Goal: Task Accomplishment & Management: Use online tool/utility

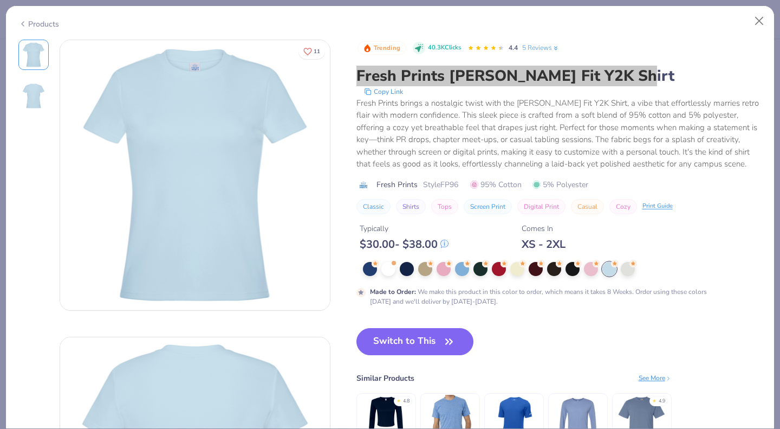
scroll to position [181, 0]
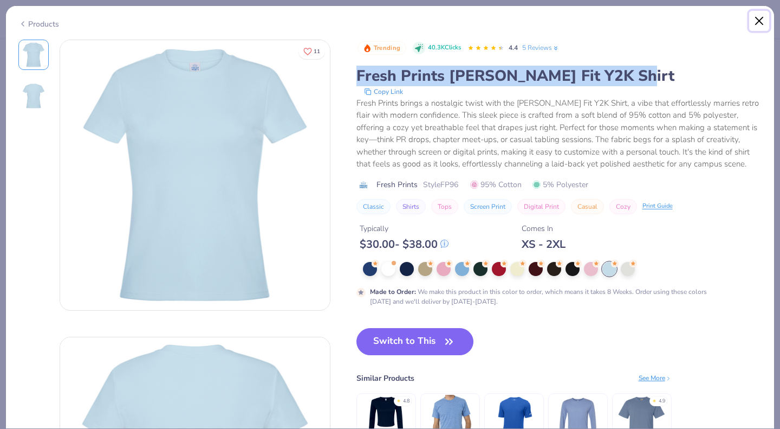
click at [753, 27] on button "Close" at bounding box center [759, 21] width 21 height 21
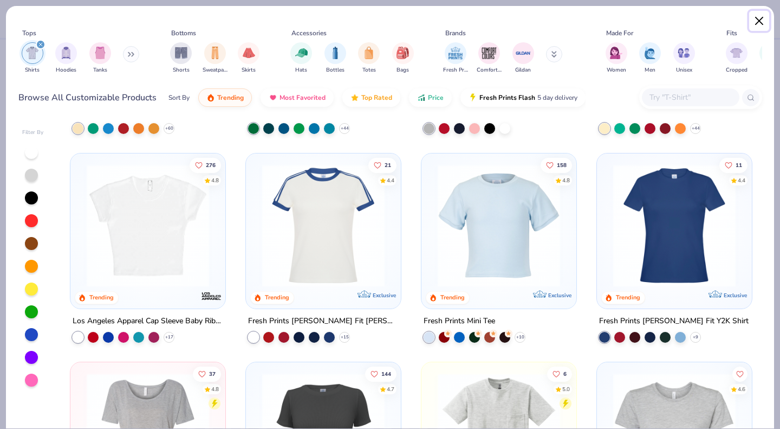
click at [760, 23] on button "Close" at bounding box center [759, 21] width 21 height 21
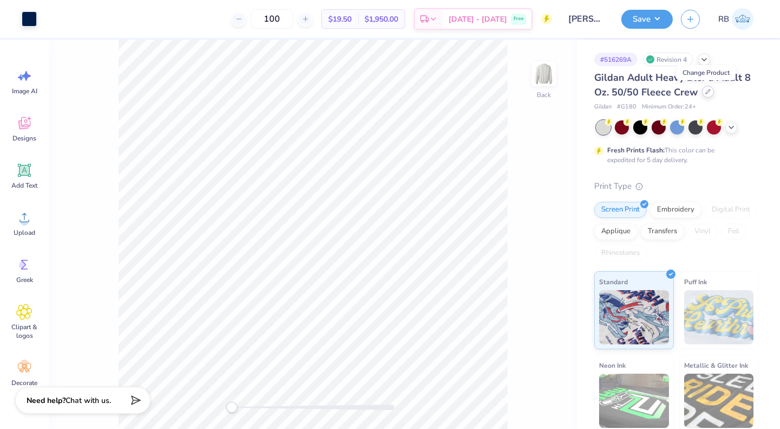
click at [708, 95] on div at bounding box center [708, 92] width 12 height 12
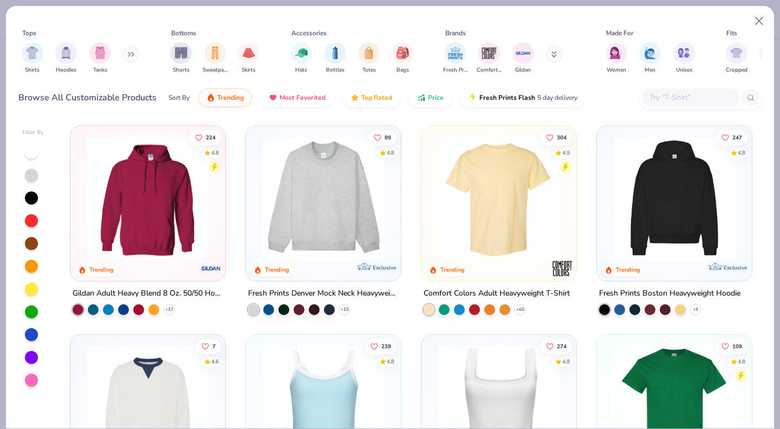
click at [133, 55] on icon at bounding box center [133, 55] width 2 height 4
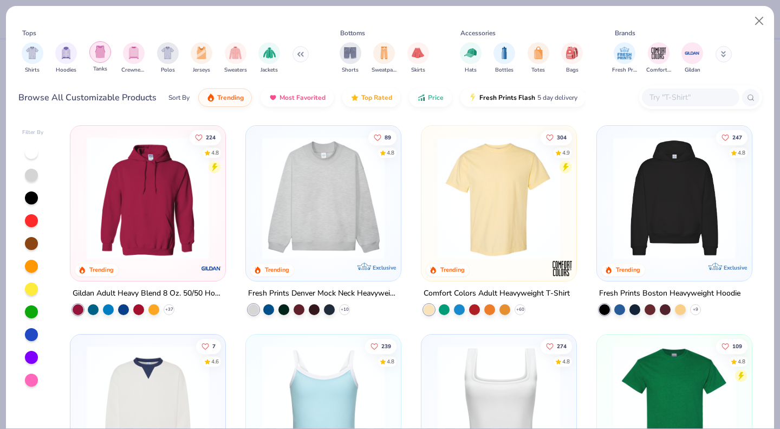
click at [101, 48] on img "filter for Tanks" at bounding box center [100, 52] width 12 height 12
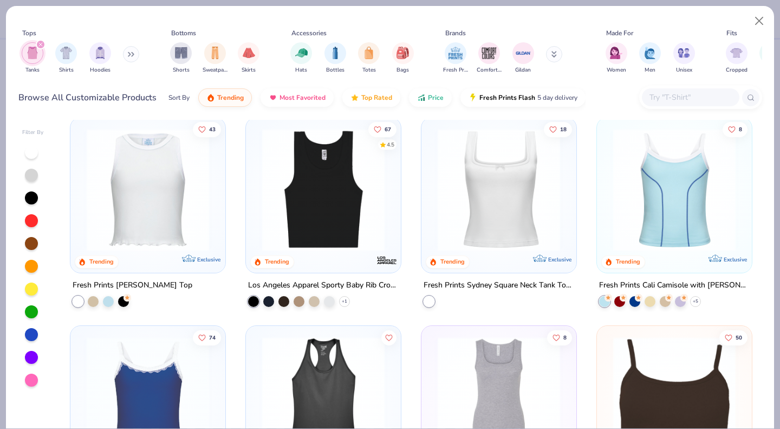
scroll to position [575, 0]
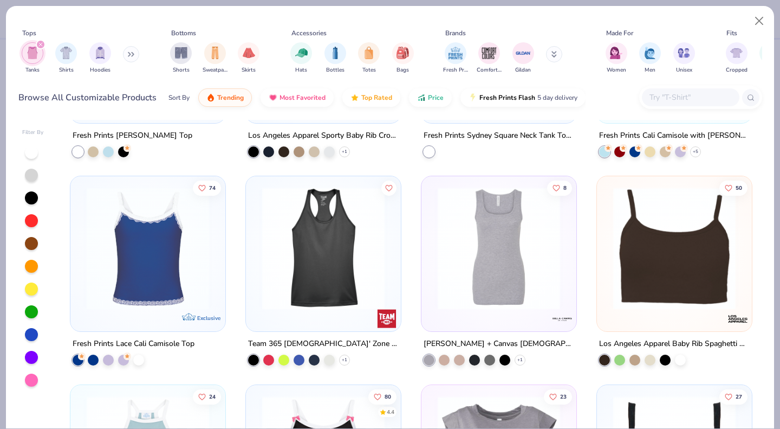
click at [476, 262] on img at bounding box center [498, 248] width 133 height 122
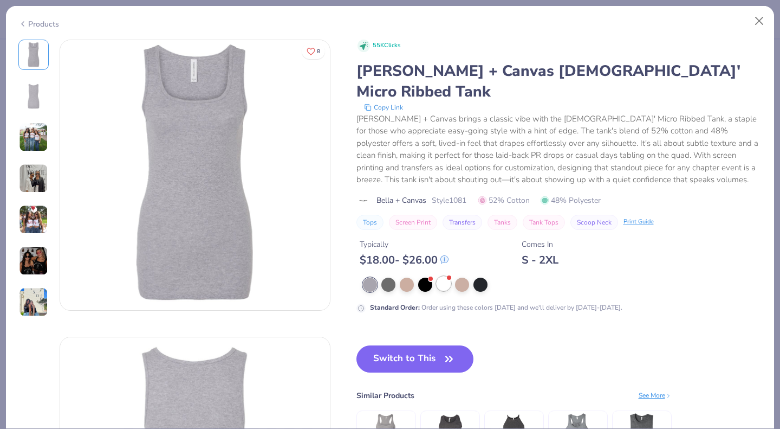
click at [445, 276] on div at bounding box center [444, 283] width 14 height 14
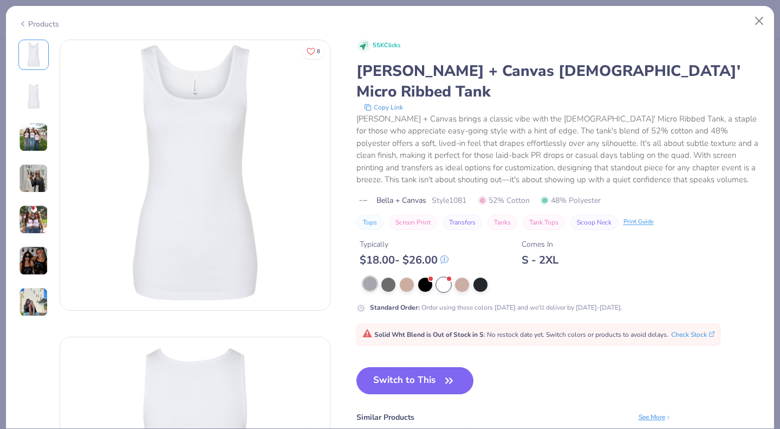
click at [367, 276] on div at bounding box center [370, 283] width 14 height 14
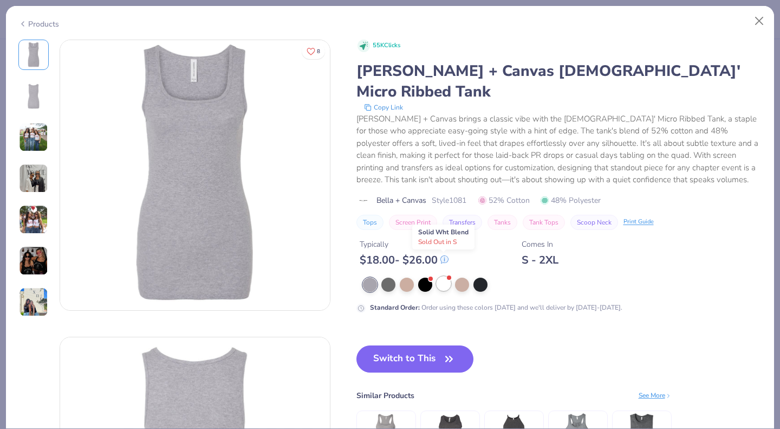
click at [443, 276] on div at bounding box center [444, 283] width 14 height 14
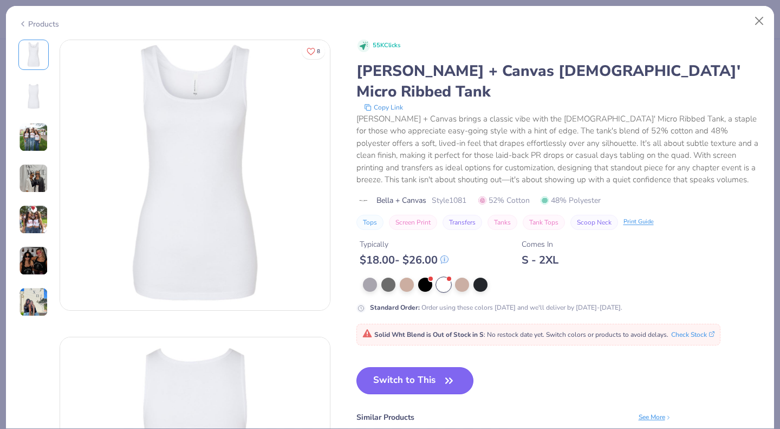
click at [393, 367] on button "Switch to This" at bounding box center [415, 380] width 118 height 27
type textarea "x"
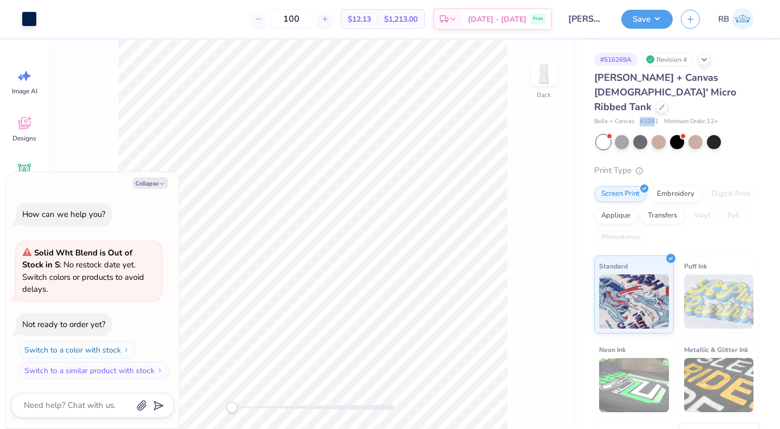
drag, startPoint x: 638, startPoint y: 104, endPoint x: 656, endPoint y: 105, distance: 17.4
click at [656, 117] on div "Bella + Canvas # 1081 Minimum Order: 12 +" at bounding box center [676, 121] width 164 height 9
click at [649, 117] on span "# 1081" at bounding box center [649, 121] width 19 height 9
drag, startPoint x: 641, startPoint y: 106, endPoint x: 658, endPoint y: 107, distance: 16.8
click at [658, 117] on div "Bella + Canvas # 1081 Minimum Order: 12 +" at bounding box center [676, 121] width 164 height 9
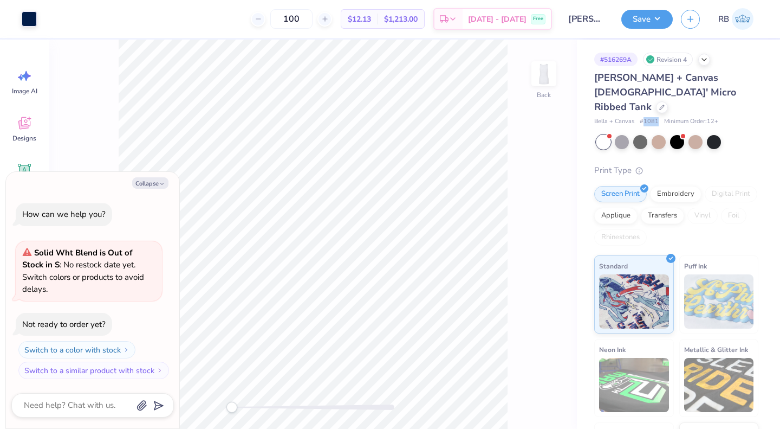
copy span "1081"
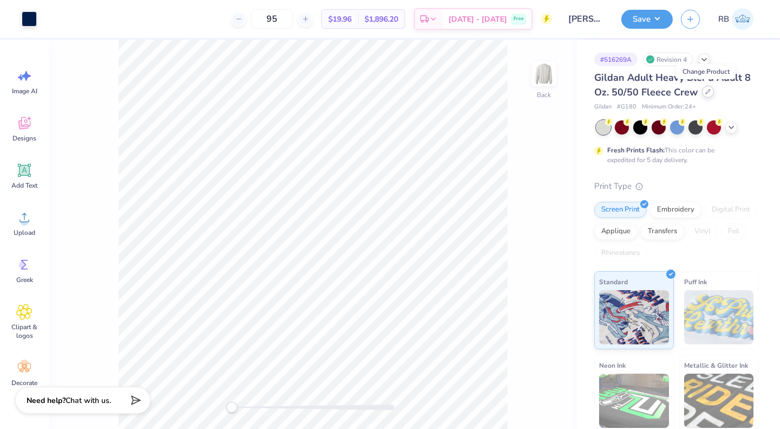
click at [706, 93] on icon at bounding box center [708, 91] width 4 height 4
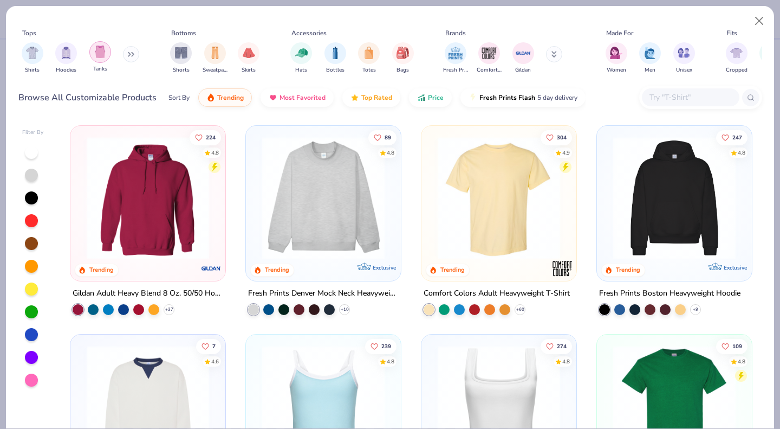
click at [101, 51] on img "filter for Tanks" at bounding box center [100, 52] width 12 height 12
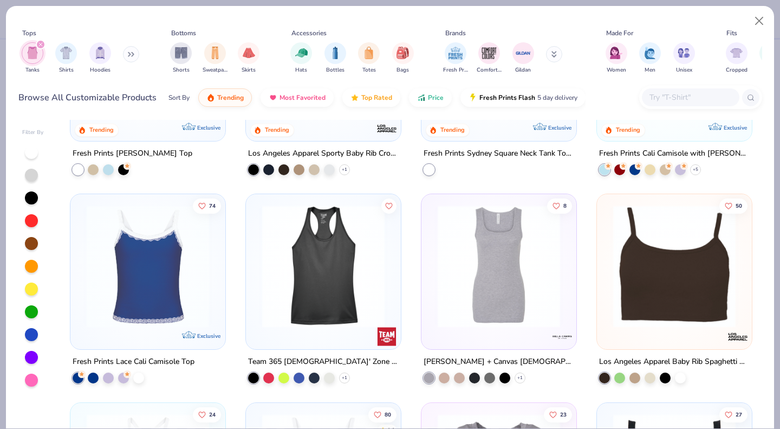
scroll to position [561, 0]
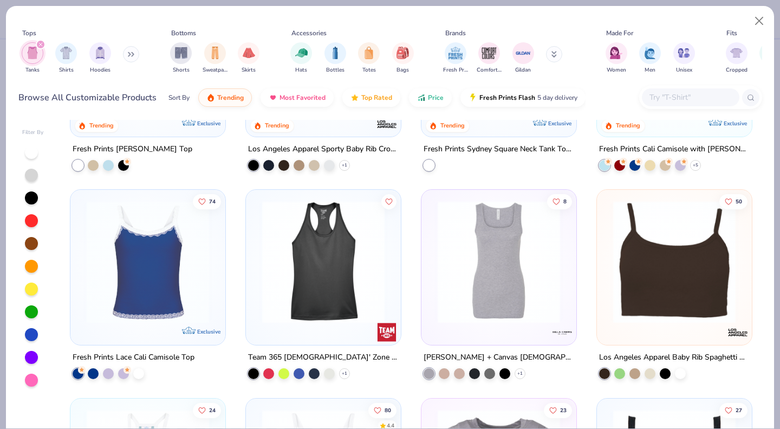
click at [516, 264] on img at bounding box center [498, 261] width 133 height 122
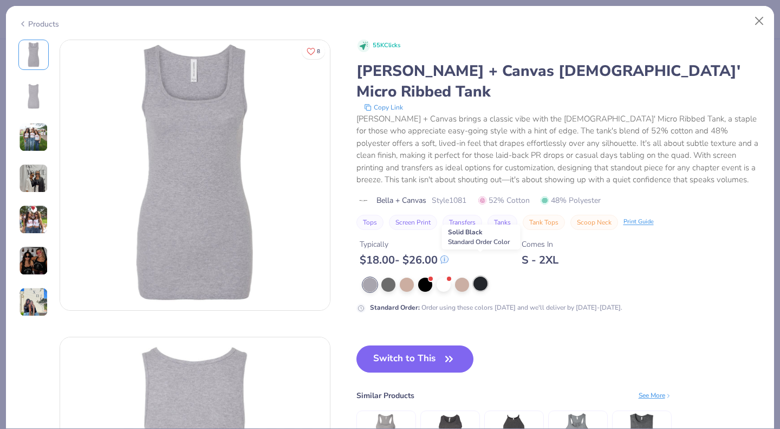
click at [479, 276] on div at bounding box center [481, 283] width 14 height 14
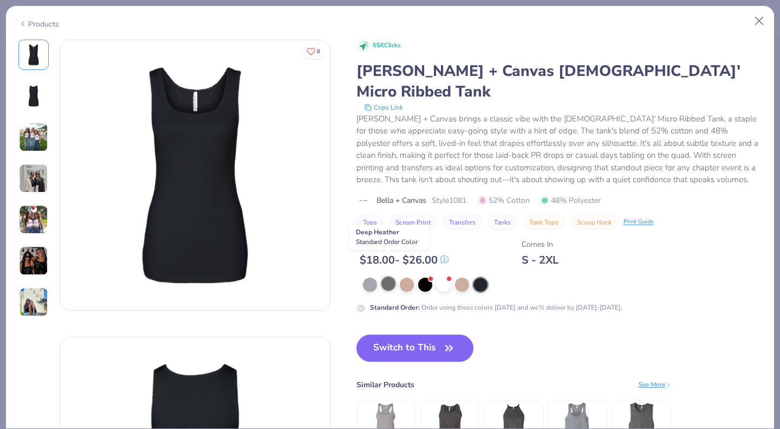
click at [387, 276] on div at bounding box center [388, 283] width 14 height 14
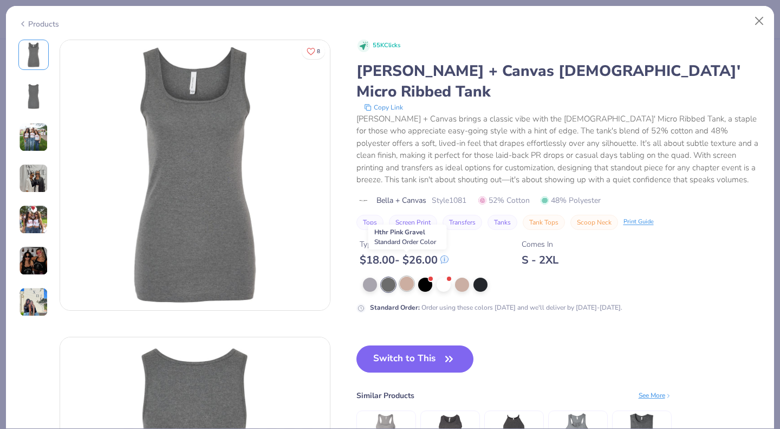
click at [405, 276] on div at bounding box center [407, 283] width 14 height 14
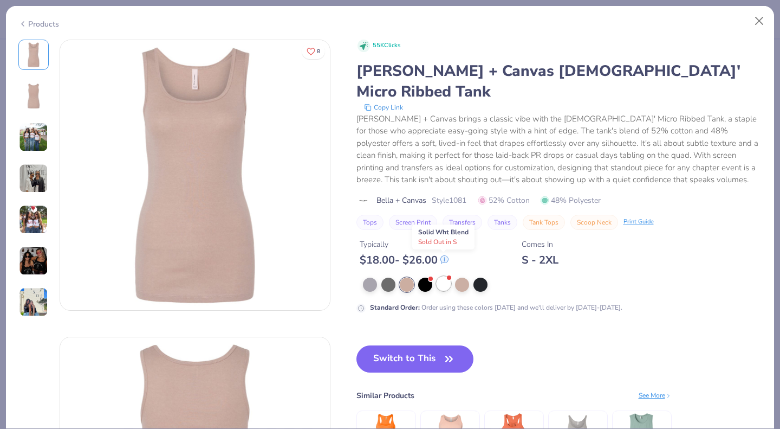
click at [443, 276] on div at bounding box center [444, 283] width 14 height 14
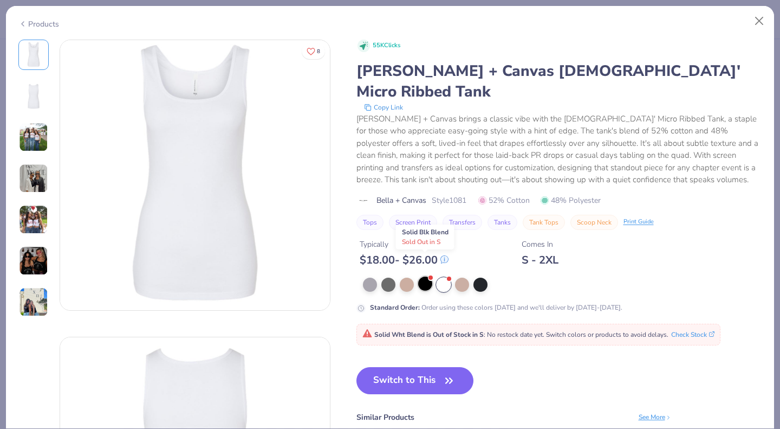
click at [426, 276] on div at bounding box center [425, 283] width 14 height 14
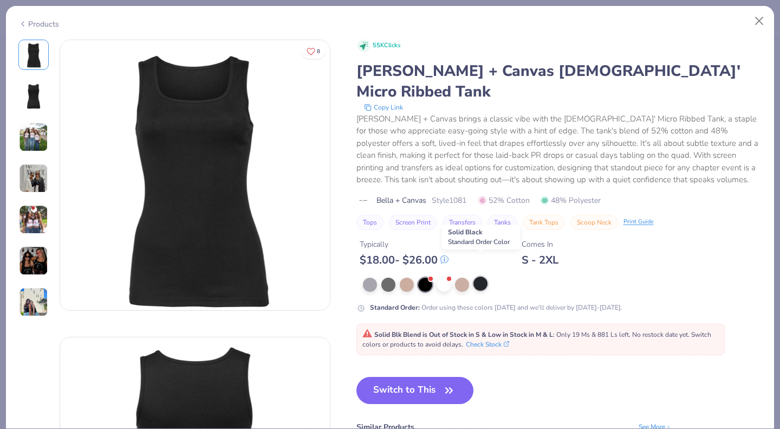
click at [481, 276] on div at bounding box center [481, 283] width 14 height 14
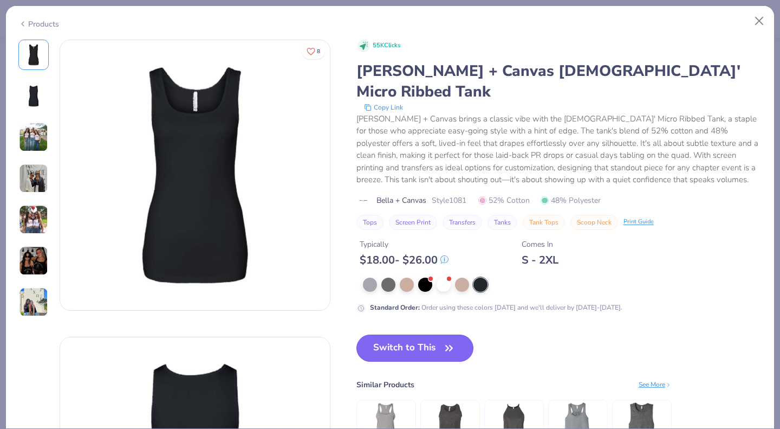
click at [433, 334] on button "Switch to This" at bounding box center [415, 347] width 118 height 27
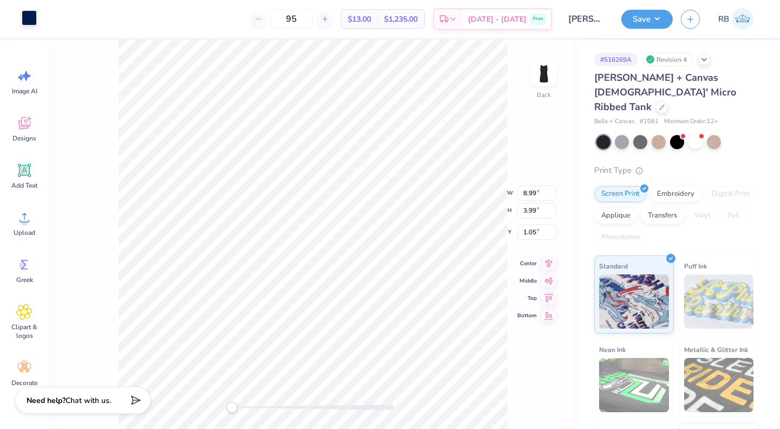
click at [27, 15] on div at bounding box center [29, 17] width 15 height 15
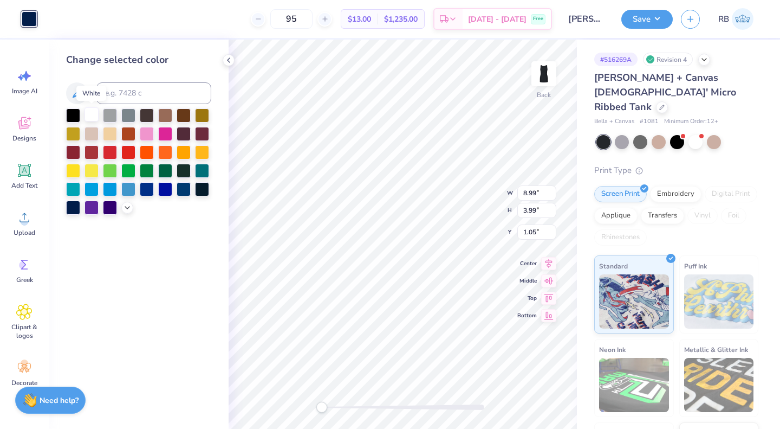
click at [98, 114] on div at bounding box center [92, 114] width 14 height 14
click at [552, 250] on icon at bounding box center [549, 252] width 7 height 9
click at [547, 250] on icon at bounding box center [549, 252] width 7 height 9
type input "2.58"
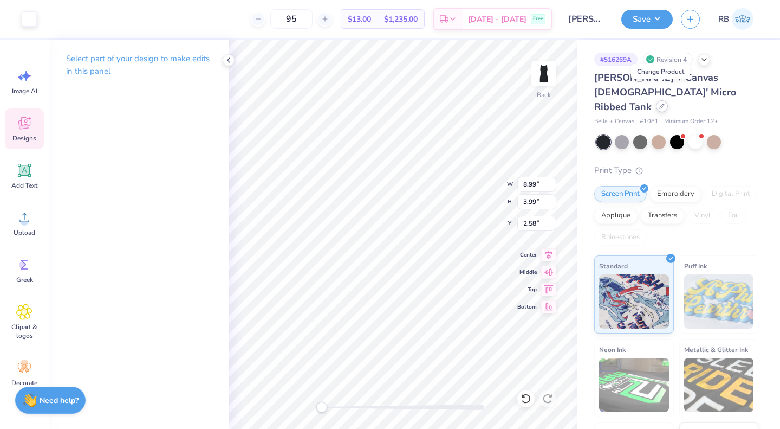
click at [662, 103] on icon at bounding box center [661, 105] width 5 height 5
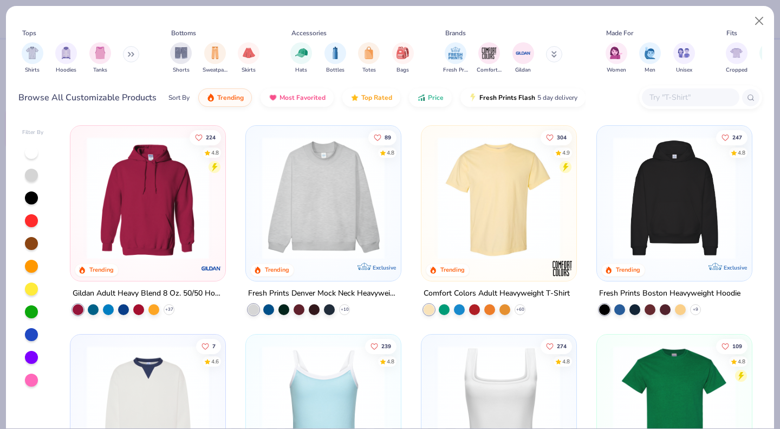
click at [317, 192] on img at bounding box center [323, 198] width 133 height 122
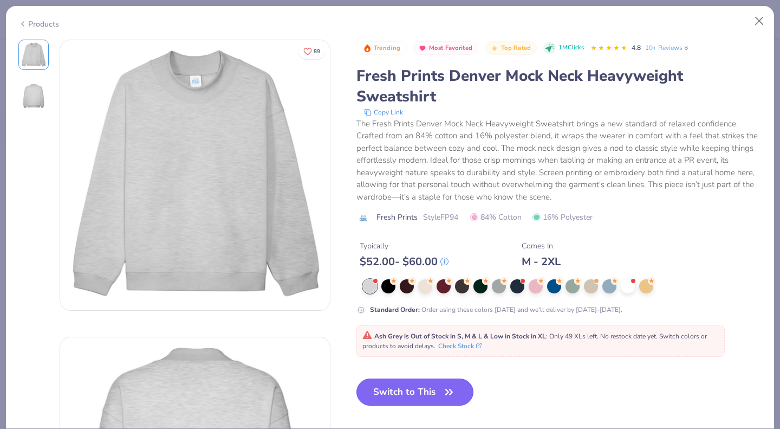
click at [400, 399] on button "Switch to This" at bounding box center [415, 391] width 118 height 27
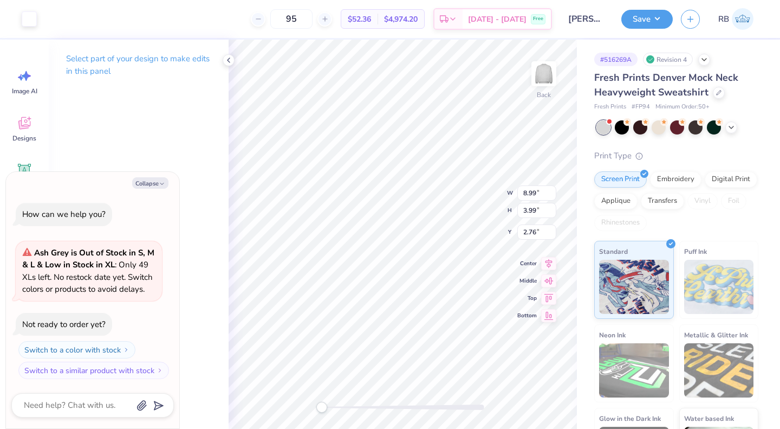
type textarea "x"
type input "8.29"
type input "3.68"
type input "3.06"
click at [545, 251] on icon at bounding box center [548, 253] width 15 height 13
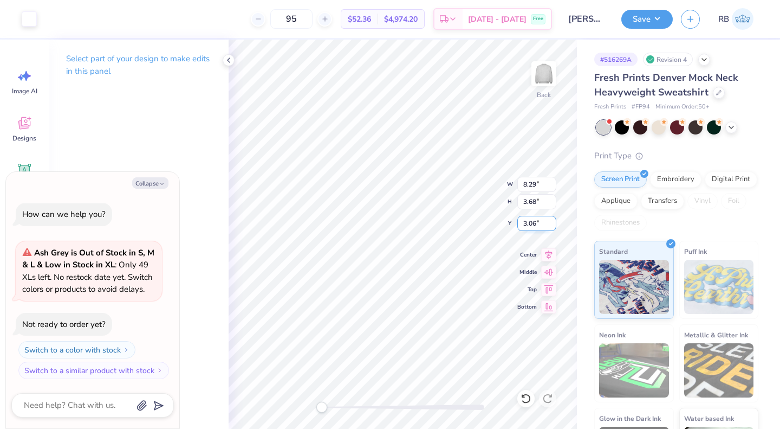
type textarea "x"
type input "7.86"
type input "3.49"
type input "3.25"
click at [546, 249] on icon at bounding box center [548, 253] width 15 height 13
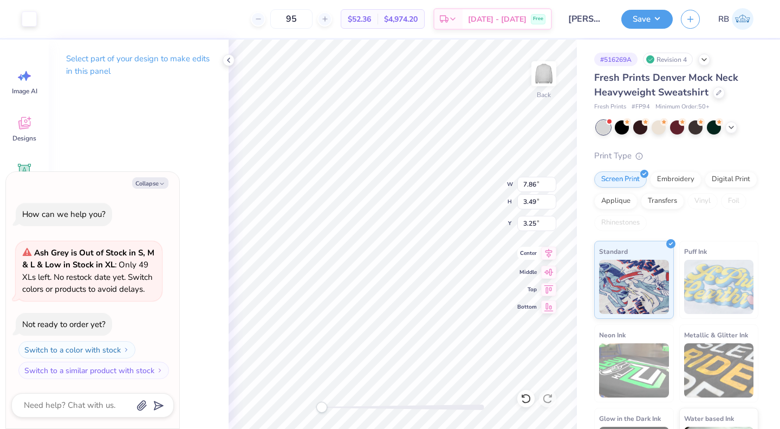
type textarea "x"
type input "3.00"
click at [715, 95] on div at bounding box center [719, 92] width 12 height 12
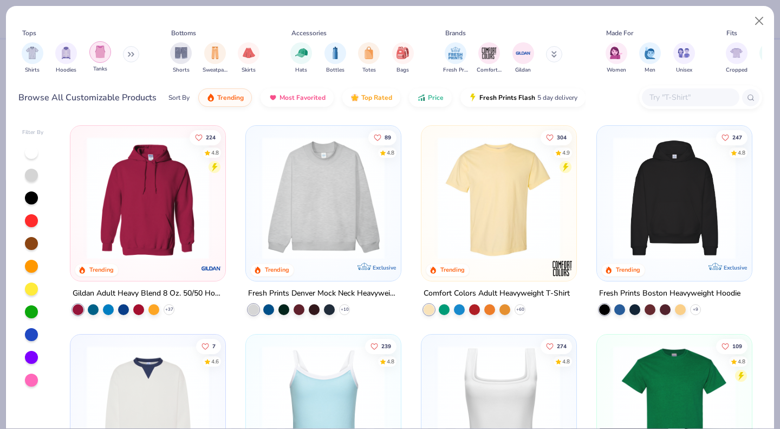
click at [96, 46] on img "filter for Tanks" at bounding box center [100, 52] width 12 height 12
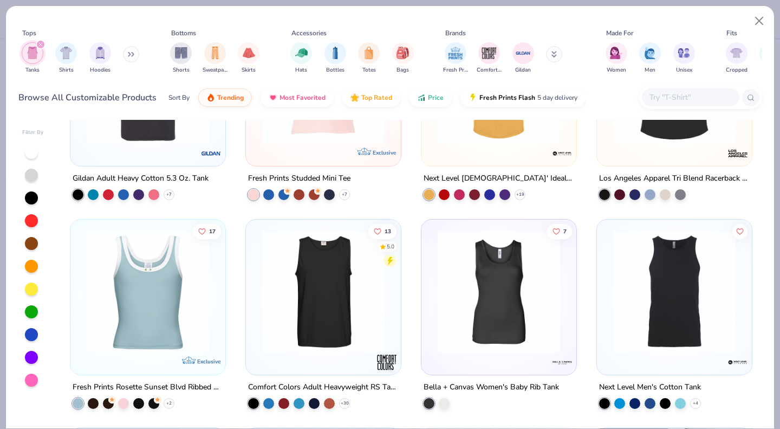
scroll to position [1157, 0]
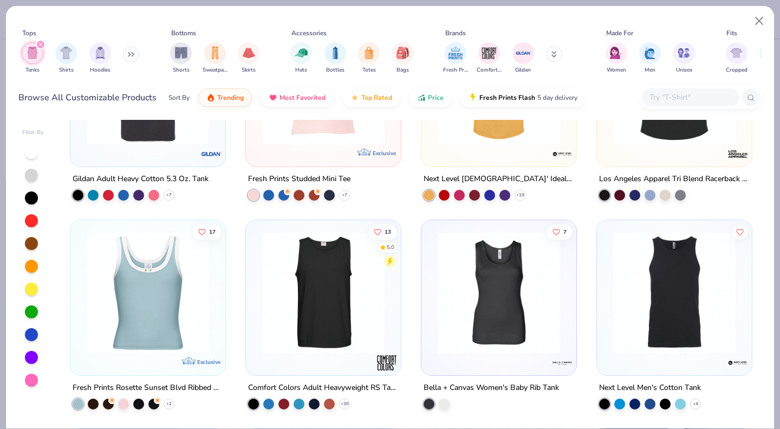
click at [496, 293] on img at bounding box center [498, 291] width 133 height 122
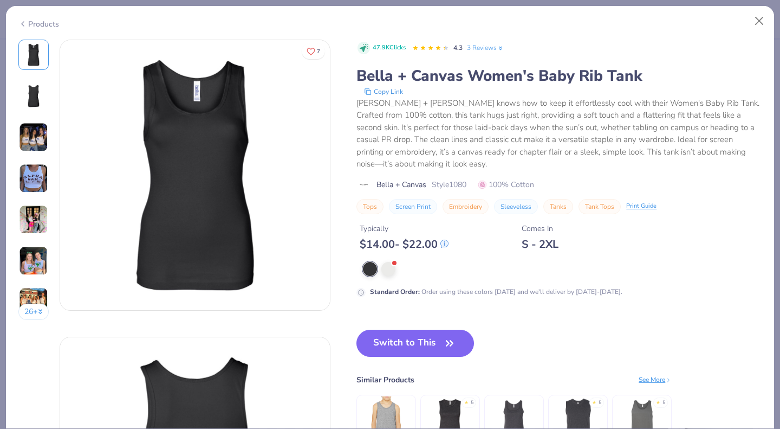
click at [43, 19] on div "Products" at bounding box center [38, 23] width 41 height 11
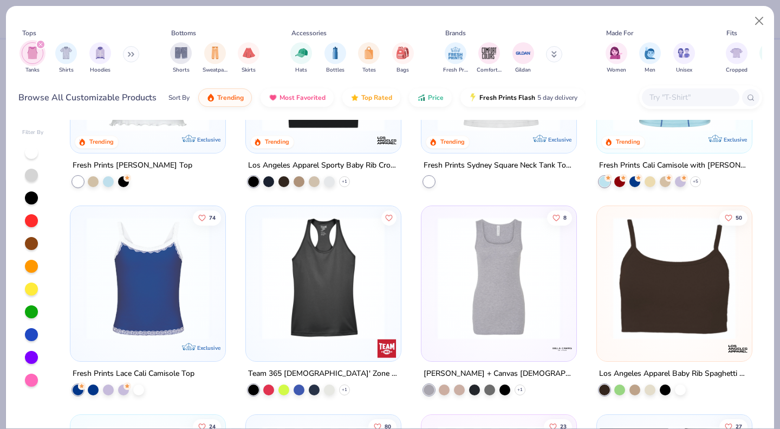
scroll to position [531, 0]
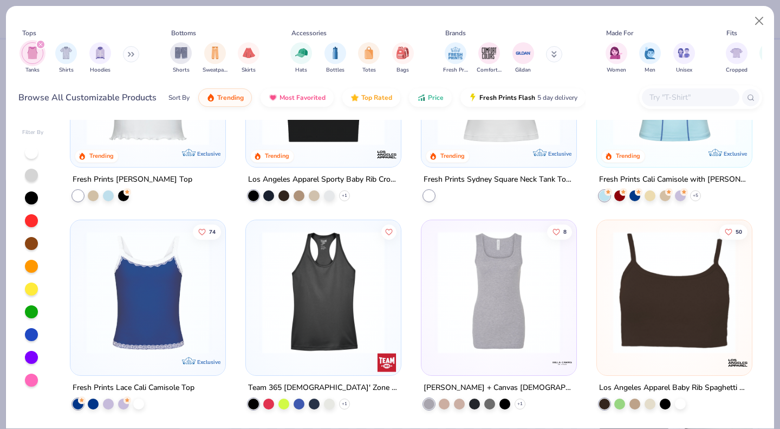
click at [500, 295] on img at bounding box center [498, 292] width 133 height 122
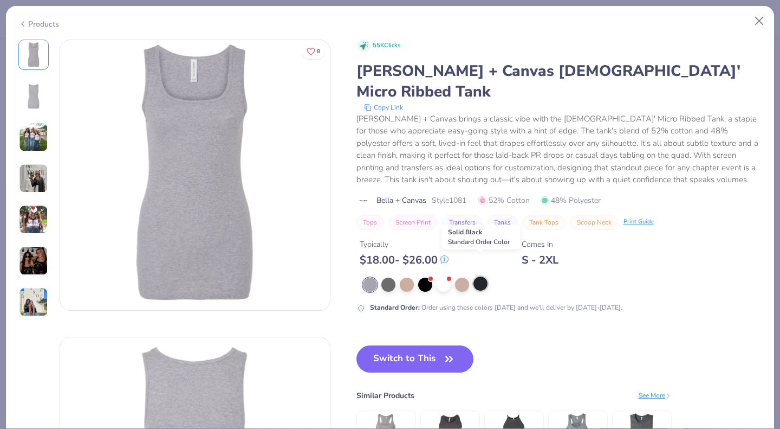
click at [480, 276] on div at bounding box center [481, 283] width 14 height 14
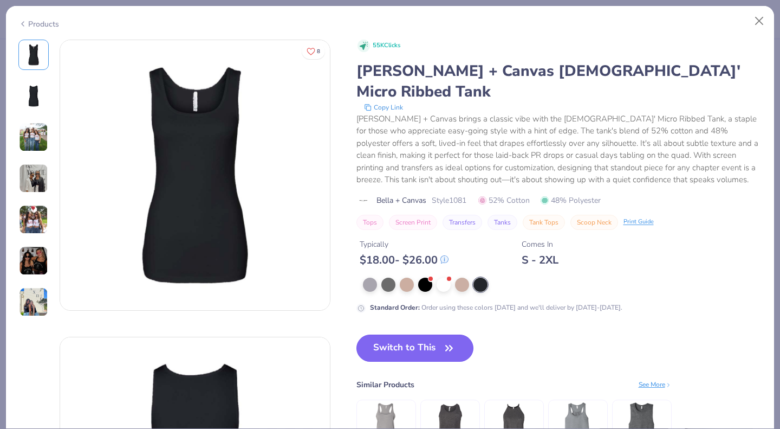
click at [444, 340] on icon "button" at bounding box center [449, 347] width 15 height 15
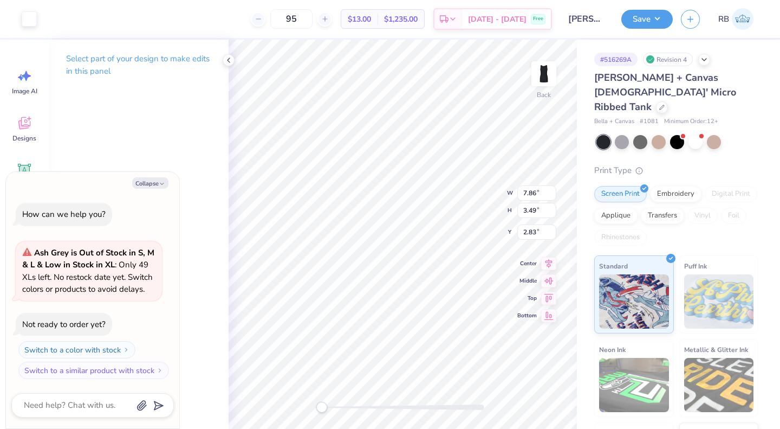
type textarea "x"
type input "6.89"
type input "3.06"
type input "2.80"
click at [652, 14] on button "Save" at bounding box center [646, 17] width 51 height 19
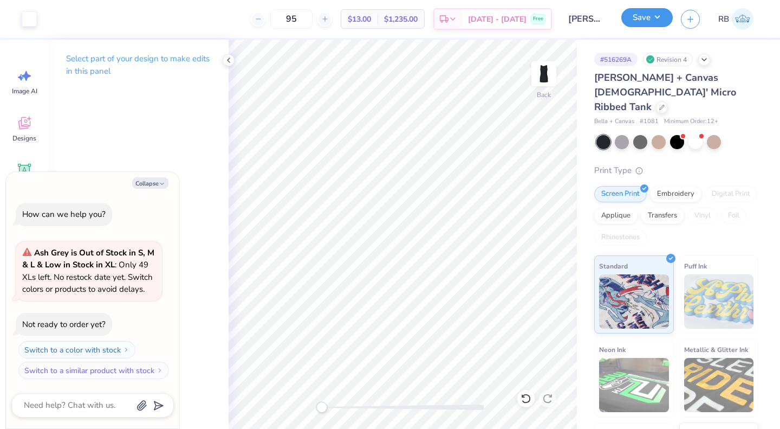
type textarea "x"
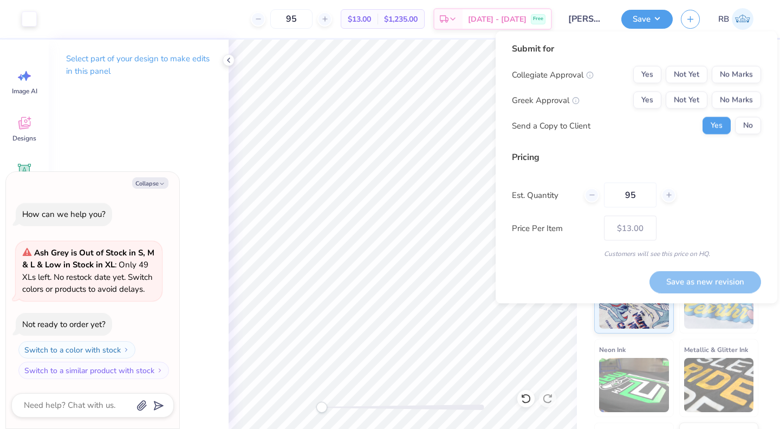
click at [648, 90] on div "Collegiate Approval Yes Not Yet No Marks Greek Approval Yes Not Yet No Marks Se…" at bounding box center [636, 100] width 249 height 68
click at [647, 95] on button "Yes" at bounding box center [647, 100] width 28 height 17
drag, startPoint x: 315, startPoint y: 16, endPoint x: 301, endPoint y: 16, distance: 13.5
click at [301, 16] on input "95" at bounding box center [291, 19] width 42 height 20
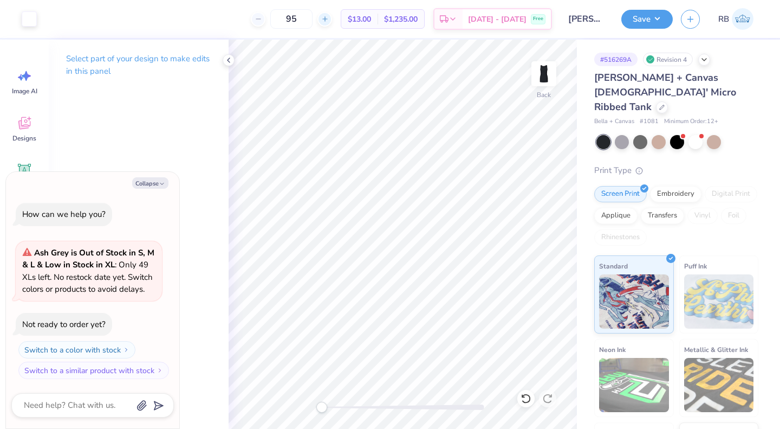
click at [327, 19] on line at bounding box center [324, 19] width 4 height 0
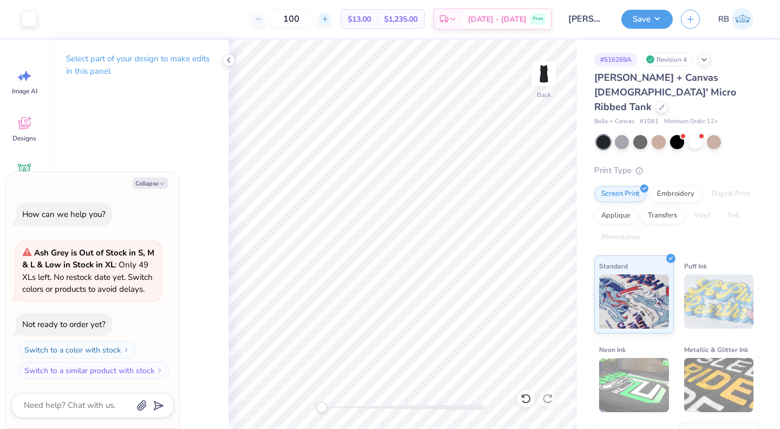
click at [327, 19] on line at bounding box center [324, 19] width 4 height 0
type input "102"
click at [276, 29] on div "102 $13.00 Per Item $1,235.00 Total Est. Delivery Sep 22 - 25 Free" at bounding box center [298, 19] width 507 height 38
type textarea "x"
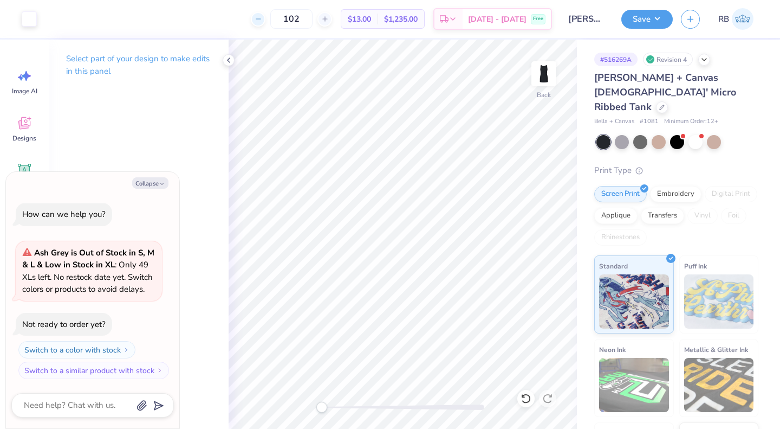
click at [265, 24] on div at bounding box center [258, 19] width 15 height 15
type input "101"
click at [281, 25] on div "101 $12.54 Per Item $1,279.08 Total Est. Delivery Sep 22 - 25 Free" at bounding box center [298, 19] width 507 height 38
click at [643, 18] on button "Save" at bounding box center [646, 17] width 51 height 19
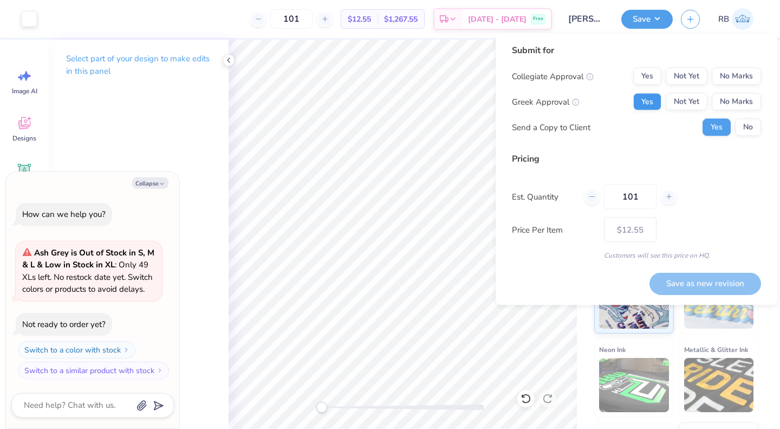
click at [645, 105] on button "Yes" at bounding box center [647, 101] width 28 height 17
click at [741, 77] on button "No Marks" at bounding box center [736, 76] width 49 height 17
type textarea "x"
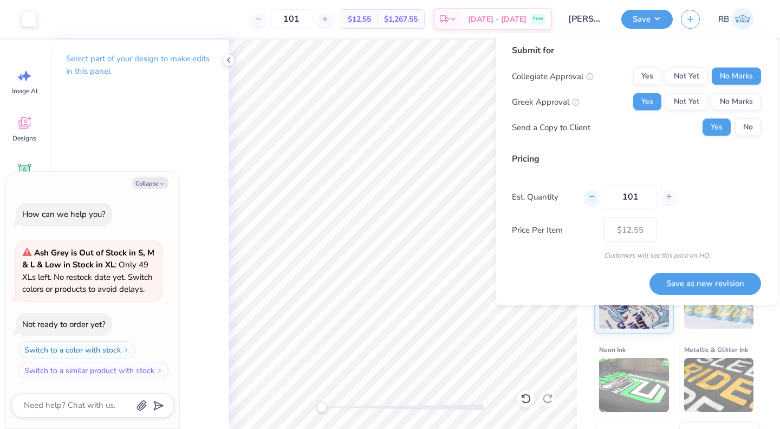
click at [591, 200] on icon at bounding box center [592, 197] width 8 height 8
type input "100"
type textarea "x"
type input "100"
type textarea "x"
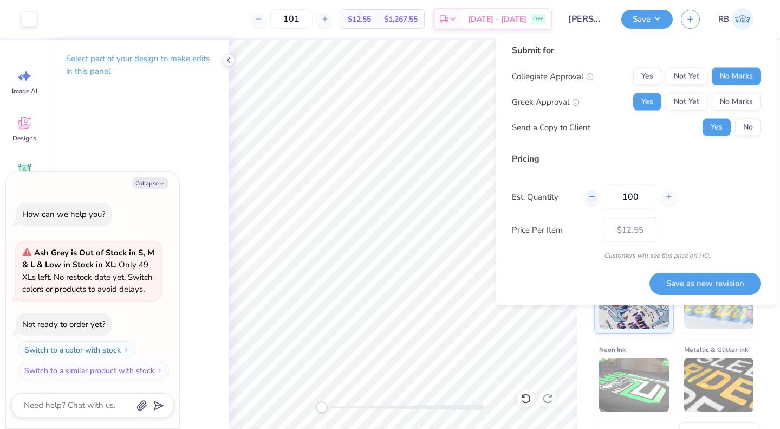
type input "– –"
type textarea "x"
type input "$12.55"
click at [709, 282] on button "Save as new revision" at bounding box center [706, 283] width 112 height 22
type textarea "x"
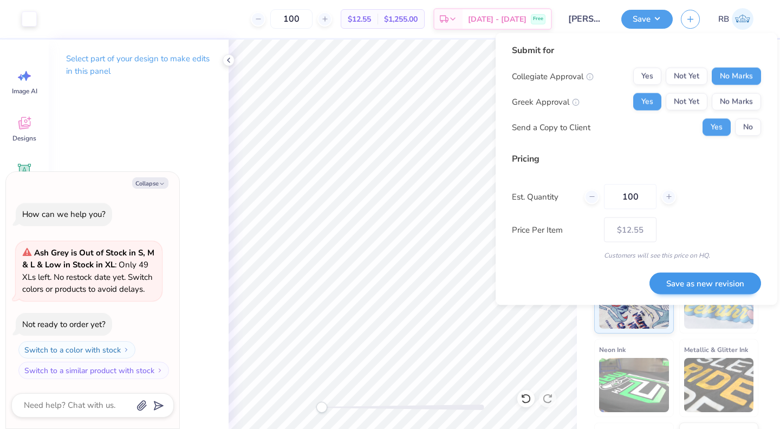
type input "– –"
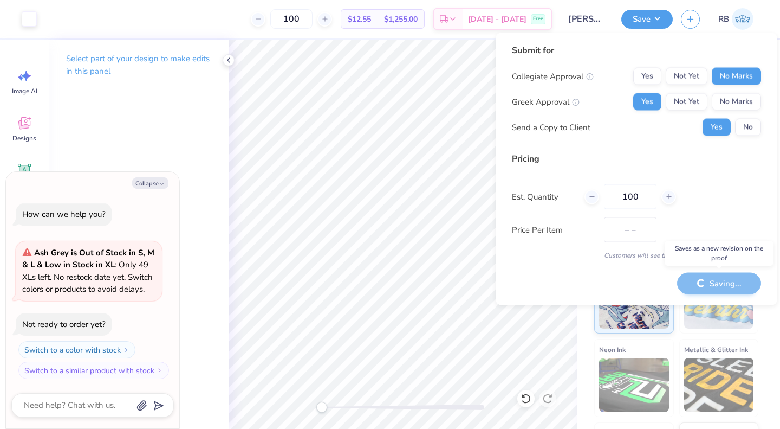
type textarea "x"
type input "$12.55"
type textarea "x"
